Goal: Information Seeking & Learning: Learn about a topic

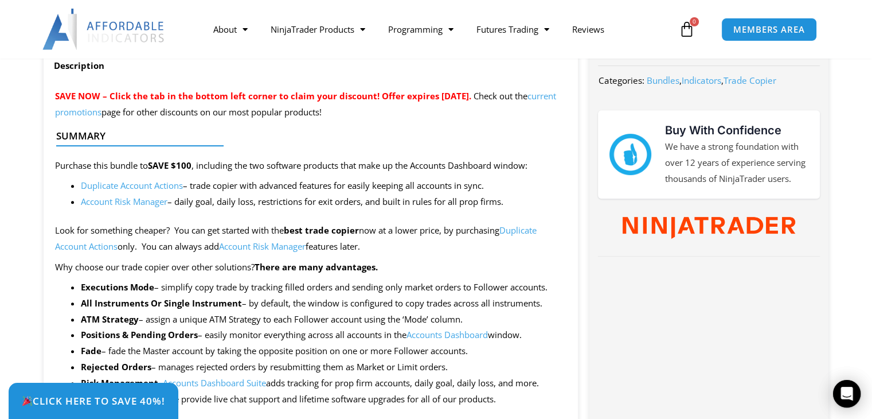
scroll to position [455, 0]
click at [148, 202] on link "Account Risk Manager" at bounding box center [124, 200] width 87 height 11
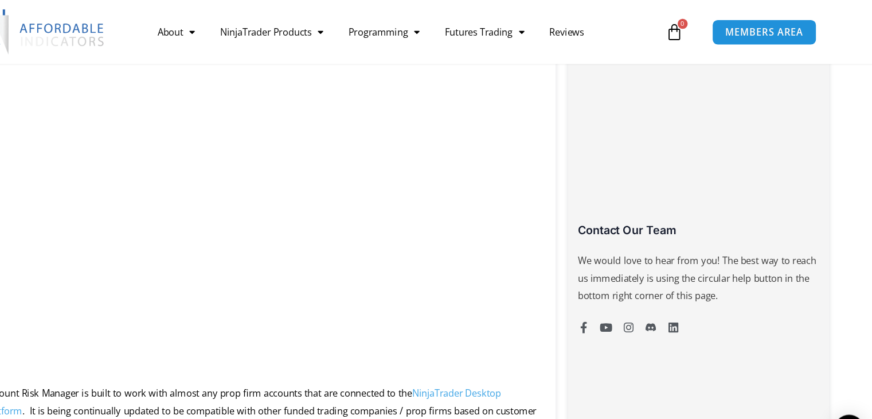
scroll to position [685, 0]
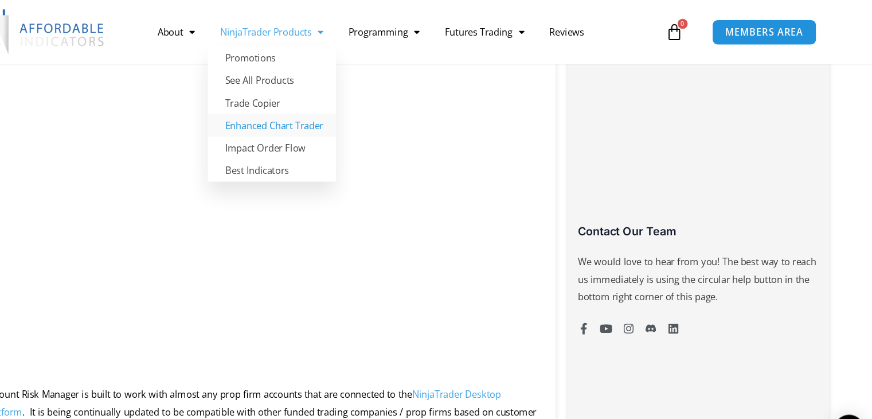
click at [325, 116] on link "Enhanced Chart Trader" at bounding box center [318, 114] width 118 height 21
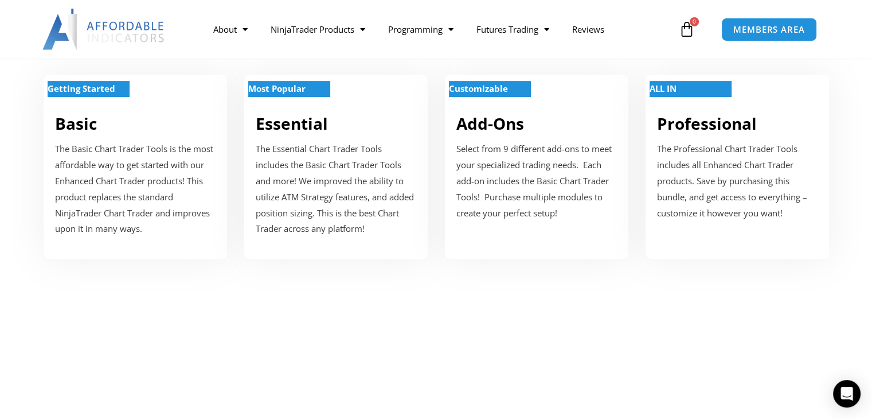
scroll to position [499, 0]
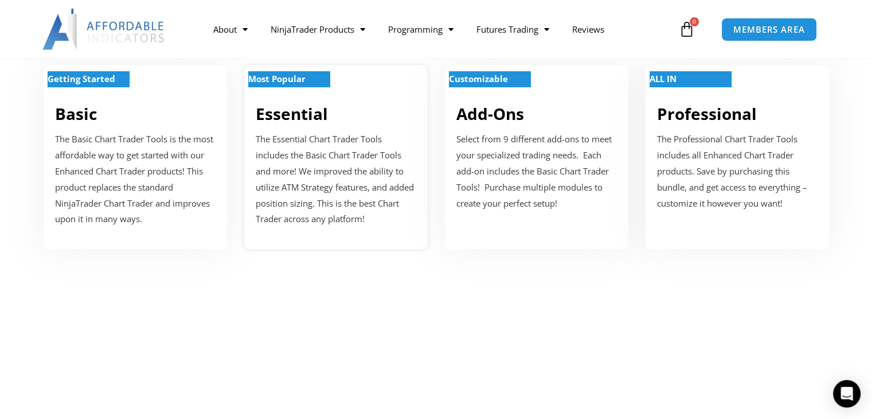
click at [302, 106] on link "Essential" at bounding box center [292, 114] width 72 height 22
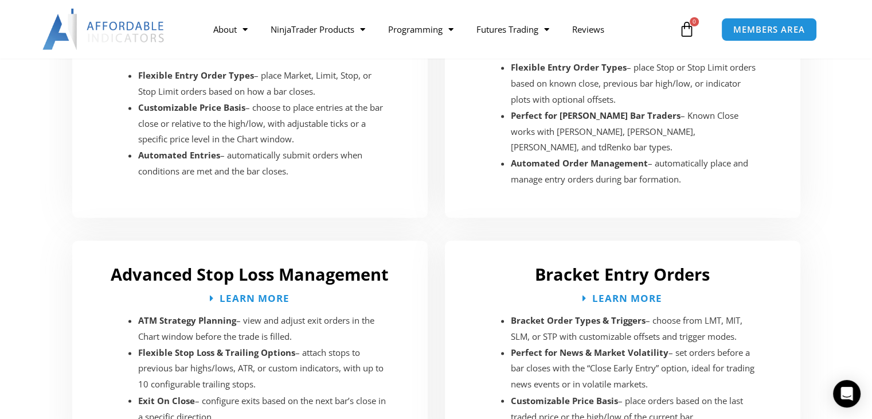
scroll to position [1782, 0]
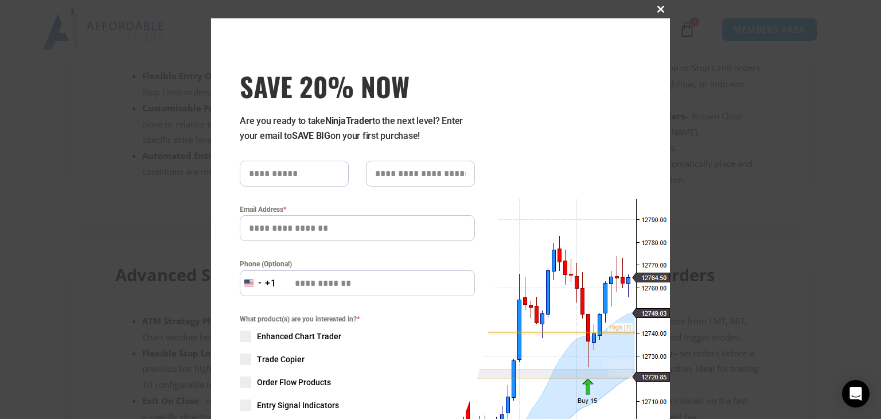
click at [658, 13] on button "Close this module" at bounding box center [660, 9] width 18 height 18
